Goal: Information Seeking & Learning: Learn about a topic

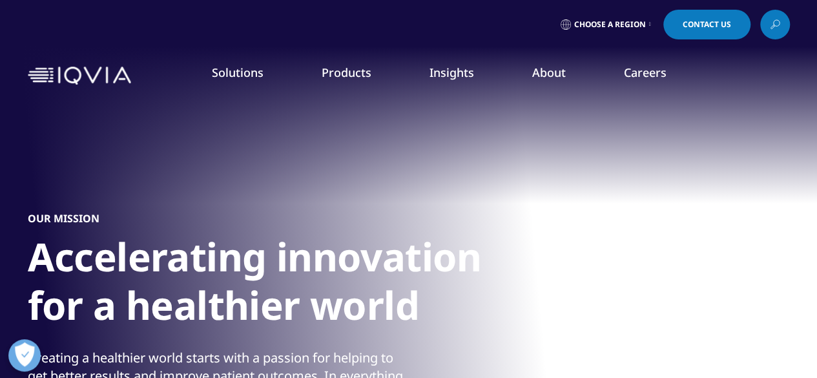
click at [252, 199] on link "Our Impact" at bounding box center [319, 198] width 200 height 14
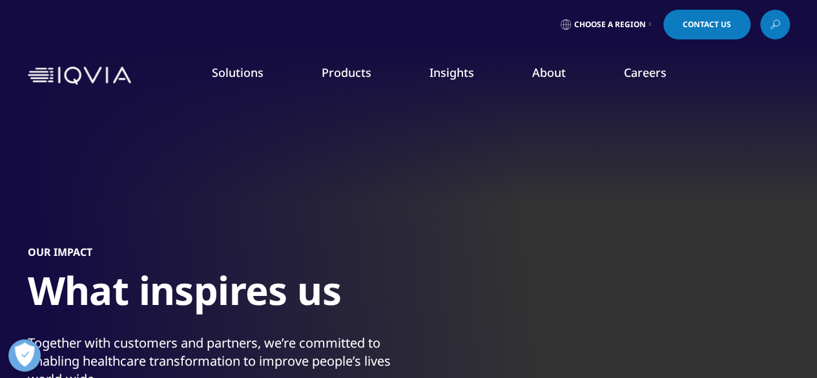
click at [275, 319] on link "Executive Team" at bounding box center [319, 321] width 200 height 14
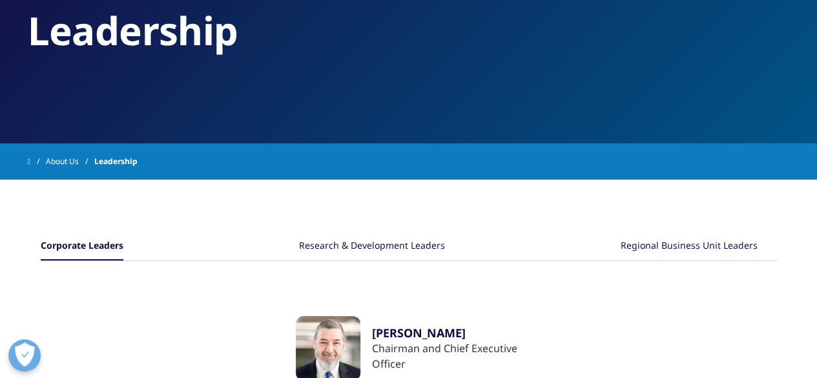
scroll to position [129, 0]
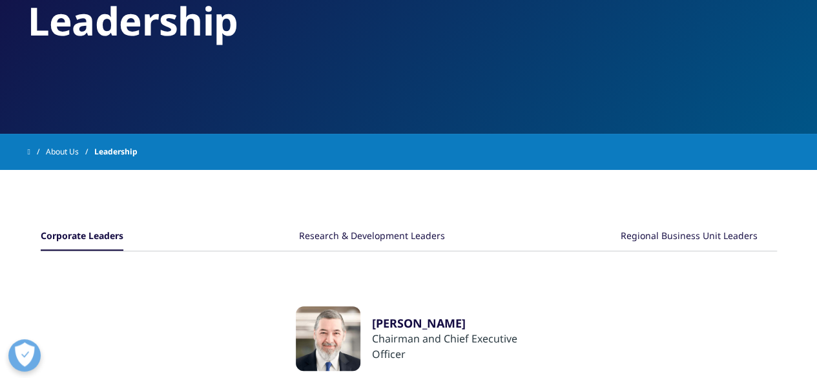
click at [421, 232] on div "Research & Development Leaders" at bounding box center [372, 237] width 146 height 28
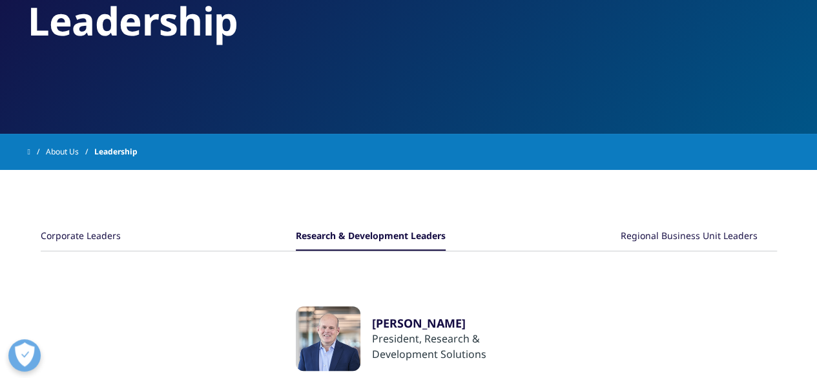
click at [636, 240] on div "Regional Business Unit Leaders" at bounding box center [689, 237] width 137 height 28
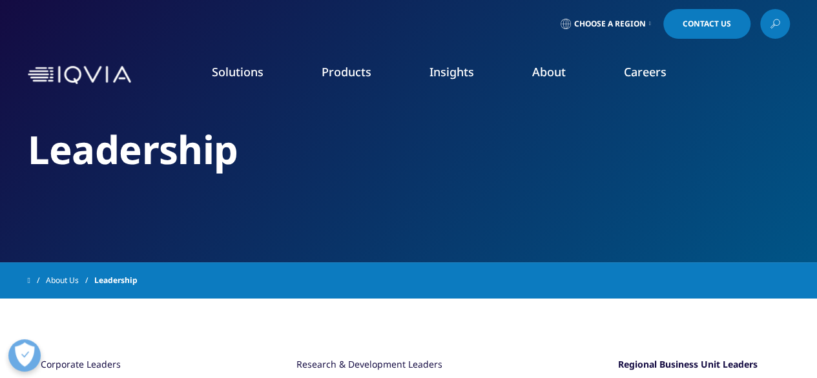
scroll to position [0, 0]
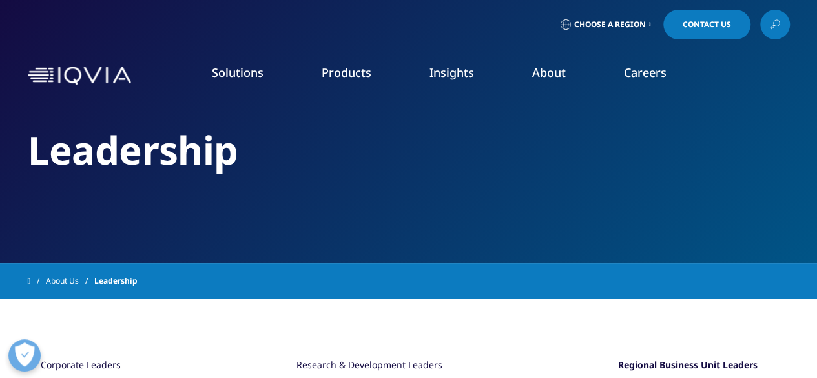
click at [248, 159] on link "Clinical Research" at bounding box center [310, 162] width 181 height 14
